Goal: Navigation & Orientation: Find specific page/section

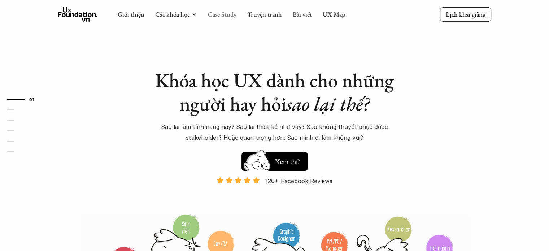
click at [220, 13] on link "Case Study" at bounding box center [222, 14] width 29 height 8
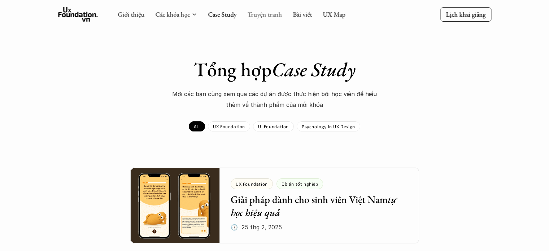
click at [257, 16] on link "Truyện tranh" at bounding box center [264, 14] width 35 height 8
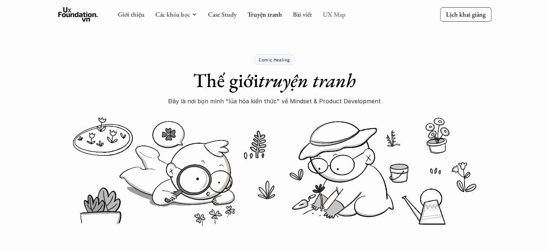
click at [340, 14] on link "UX Map" at bounding box center [334, 14] width 23 height 8
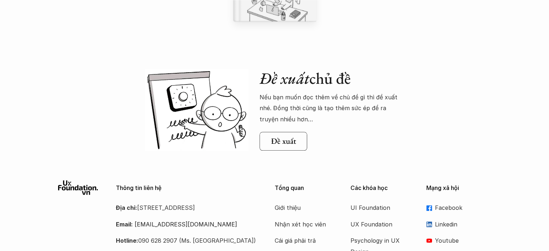
scroll to position [725, 0]
click at [276, 143] on h5 "Đề xuất" at bounding box center [283, 140] width 25 height 9
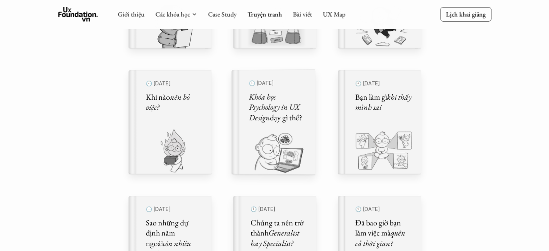
scroll to position [0, 0]
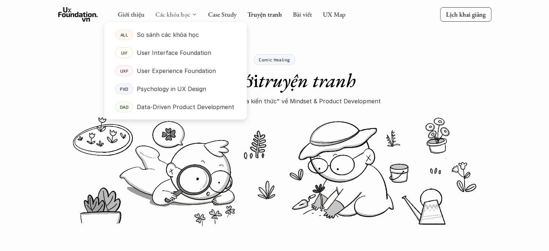
click at [165, 16] on link "Các khóa học" at bounding box center [172, 14] width 35 height 8
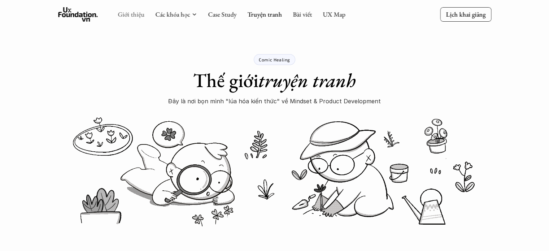
click at [130, 15] on link "Giới thiệu" at bounding box center [131, 14] width 27 height 8
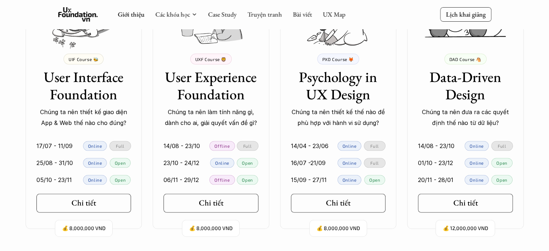
scroll to position [1516, 0]
